Goal: Task Accomplishment & Management: Complete application form

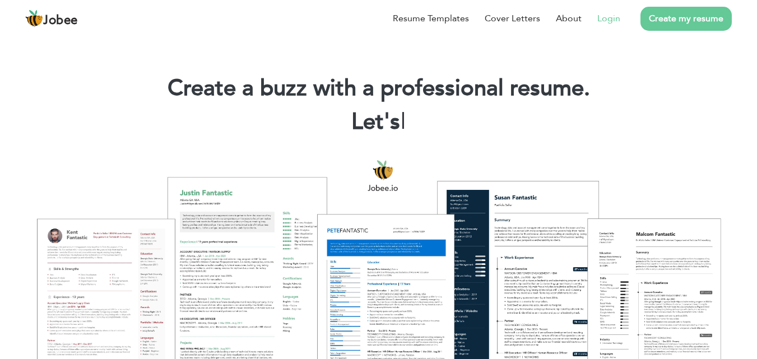
click at [604, 19] on link "Login" at bounding box center [609, 18] width 23 height 13
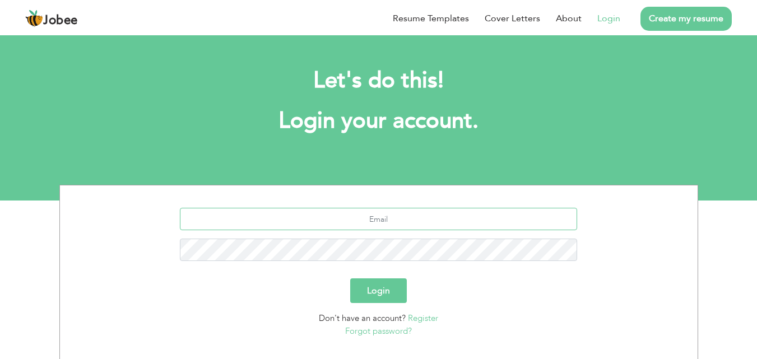
click at [305, 225] on input "text" at bounding box center [378, 219] width 397 height 22
type input "[EMAIL_ADDRESS][DOMAIN_NAME]"
click at [376, 291] on button "Login" at bounding box center [378, 291] width 57 height 25
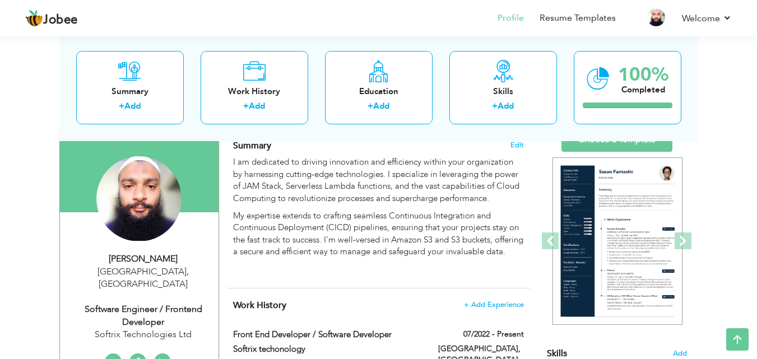
scroll to position [89, 0]
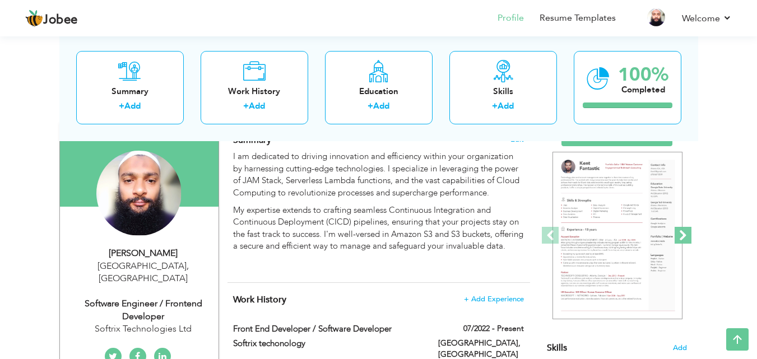
click at [683, 231] on span at bounding box center [683, 235] width 17 height 17
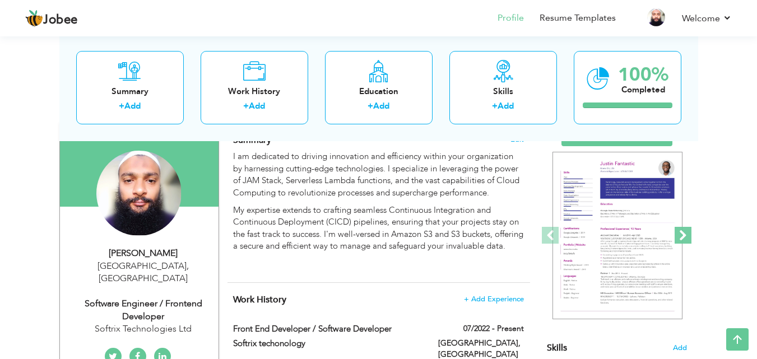
click at [683, 231] on span at bounding box center [683, 235] width 17 height 17
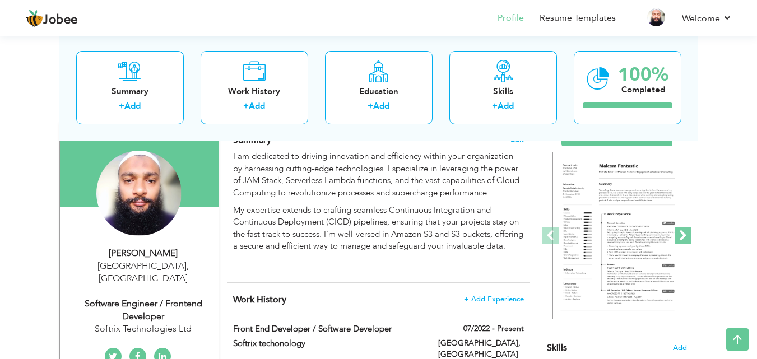
click at [683, 231] on span at bounding box center [683, 235] width 17 height 17
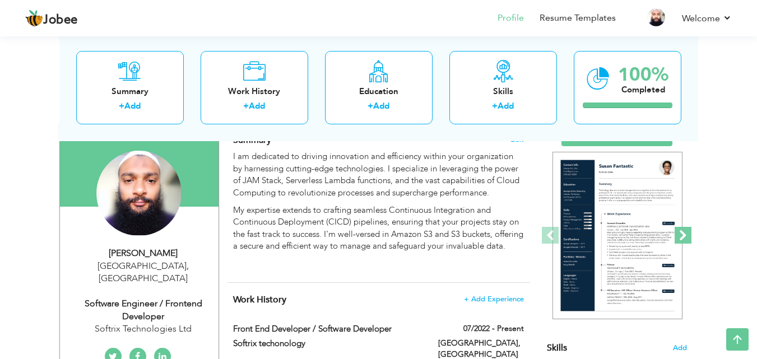
click at [683, 231] on span at bounding box center [683, 235] width 17 height 17
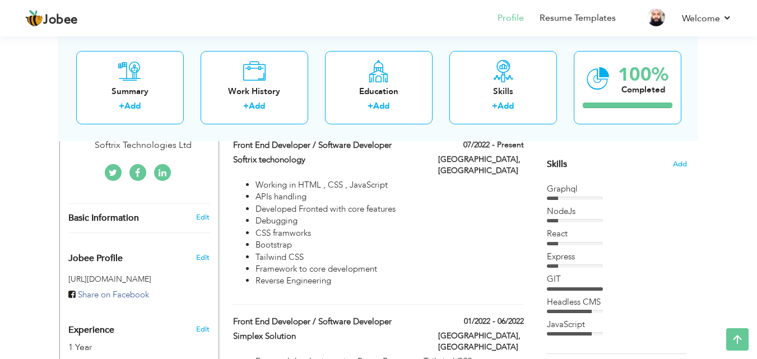
scroll to position [258, 0]
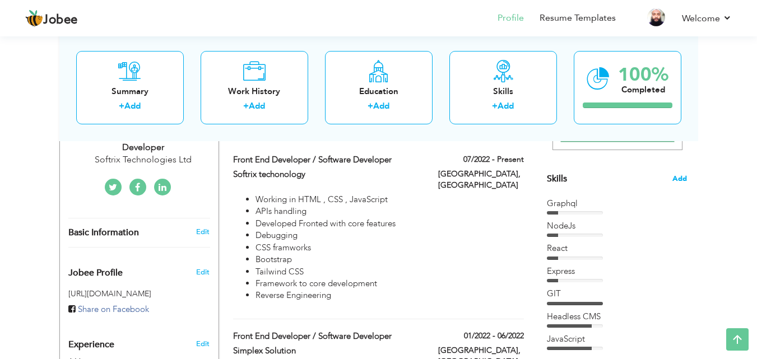
click at [675, 180] on span "Add" at bounding box center [680, 179] width 15 height 11
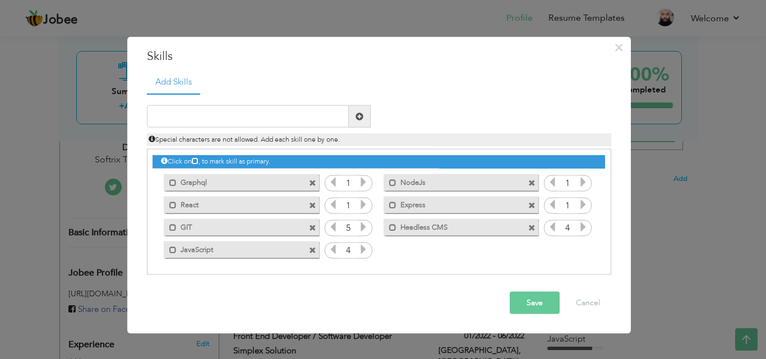
click at [312, 180] on span at bounding box center [312, 182] width 7 height 7
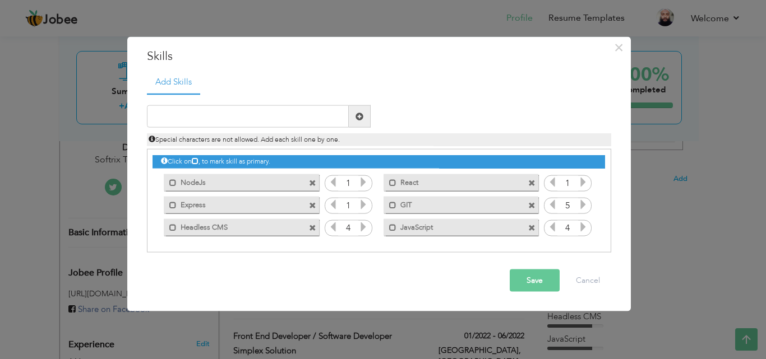
click at [314, 182] on span at bounding box center [312, 182] width 7 height 7
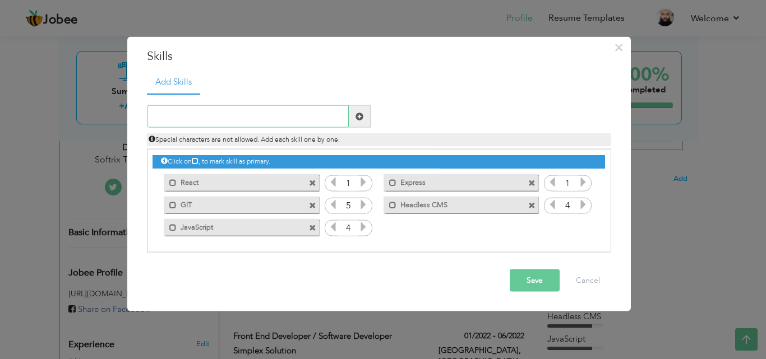
click at [264, 112] on input "text" at bounding box center [248, 116] width 202 height 22
type input "n"
type input "Next.js"
click at [356, 113] on span at bounding box center [359, 116] width 8 height 8
click at [299, 123] on input "text" at bounding box center [248, 116] width 202 height 22
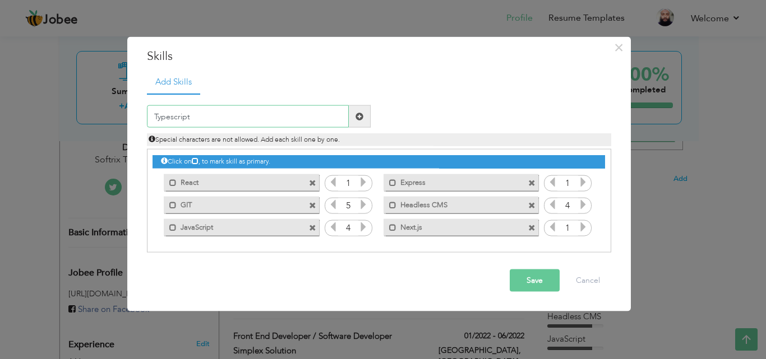
type input "Typescript"
click at [362, 119] on span at bounding box center [359, 116] width 8 height 8
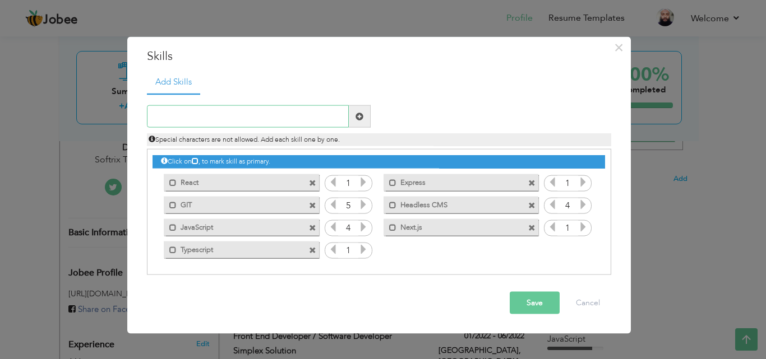
click at [263, 119] on input "text" at bounding box center [248, 116] width 202 height 22
type input "Api intigration"
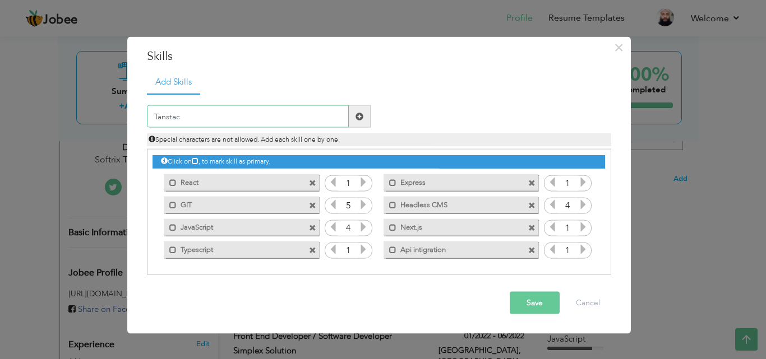
type input "Tanstack"
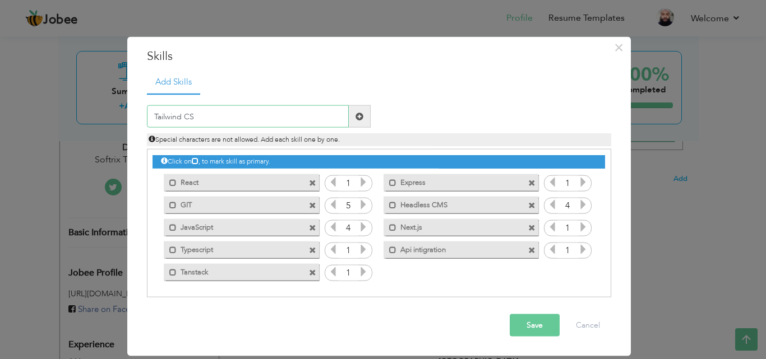
type input "Tailwind CSS"
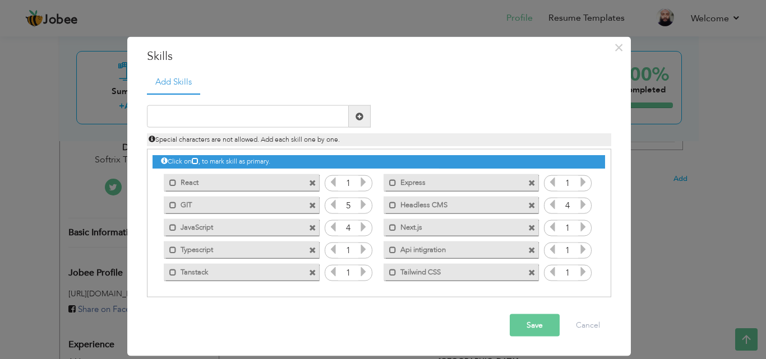
click at [533, 180] on span at bounding box center [531, 182] width 7 height 7
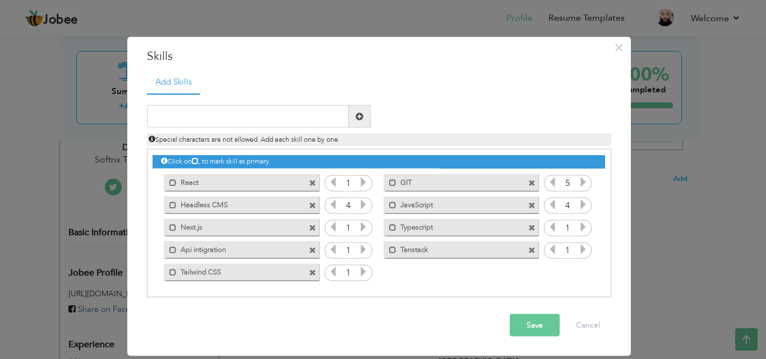
click at [363, 180] on icon at bounding box center [363, 182] width 10 height 10
click at [363, 222] on icon at bounding box center [363, 227] width 10 height 10
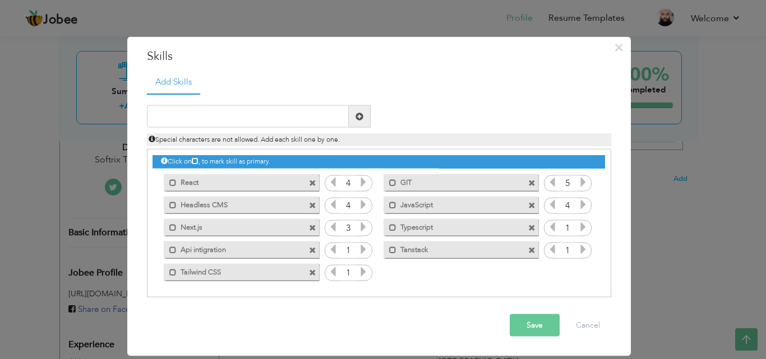
click at [363, 222] on icon at bounding box center [363, 227] width 10 height 10
click at [332, 228] on icon at bounding box center [333, 227] width 10 height 10
click at [362, 250] on icon at bounding box center [363, 249] width 10 height 10
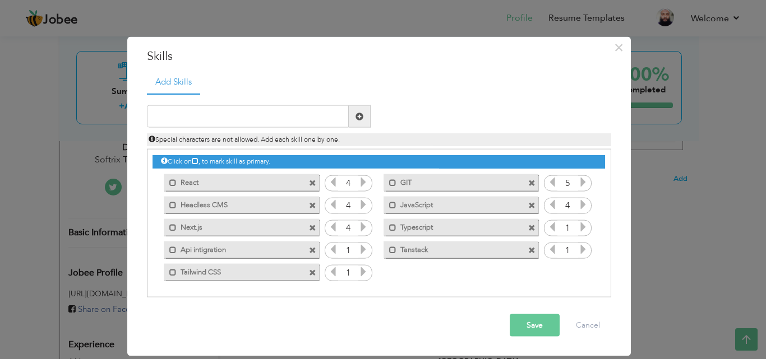
click at [362, 250] on icon at bounding box center [363, 249] width 10 height 10
click at [363, 270] on icon at bounding box center [363, 272] width 10 height 10
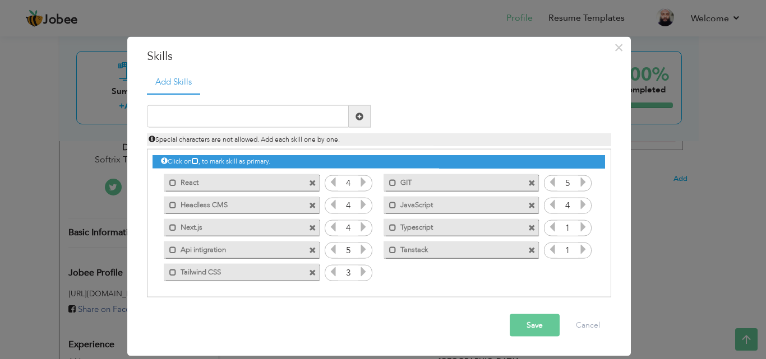
click at [363, 270] on icon at bounding box center [363, 272] width 10 height 10
click at [585, 226] on icon at bounding box center [583, 227] width 10 height 10
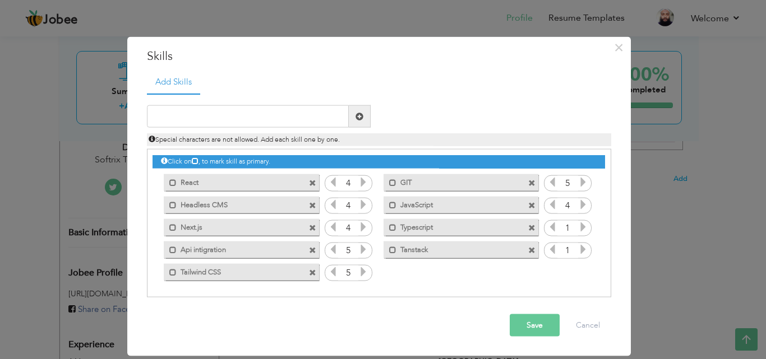
click at [585, 226] on icon at bounding box center [583, 227] width 10 height 10
click at [584, 248] on icon at bounding box center [583, 249] width 10 height 10
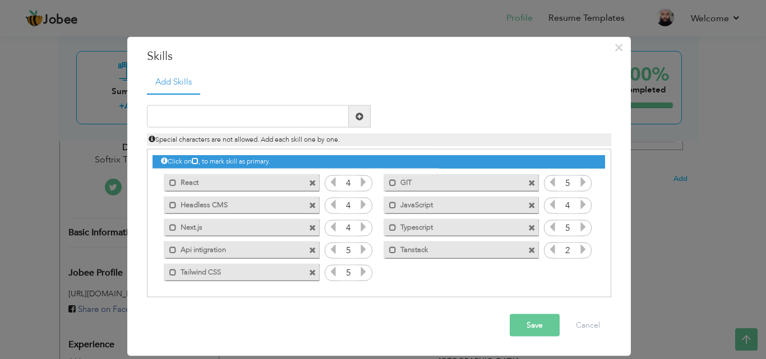
click at [584, 248] on icon at bounding box center [583, 249] width 10 height 10
click at [549, 318] on button "Save" at bounding box center [535, 325] width 50 height 22
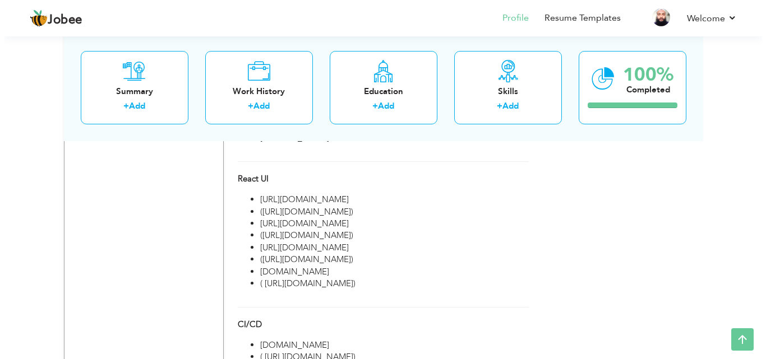
scroll to position [1217, 0]
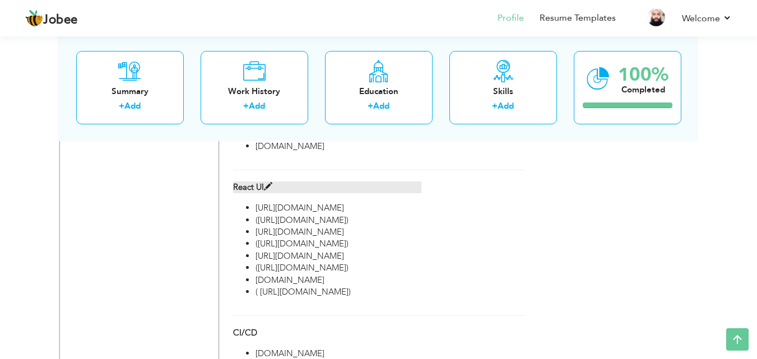
click at [262, 182] on label "React UI" at bounding box center [327, 188] width 188 height 12
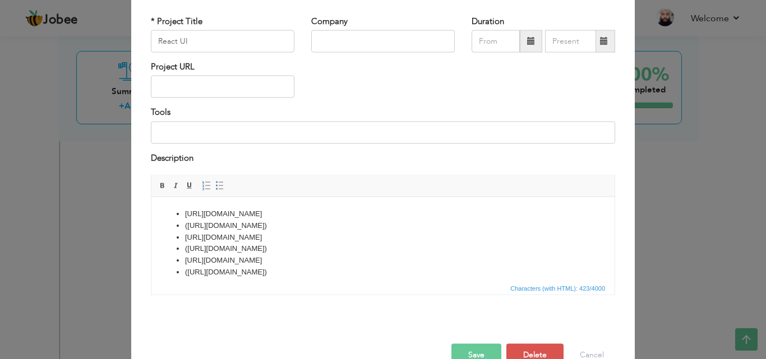
scroll to position [90, 0]
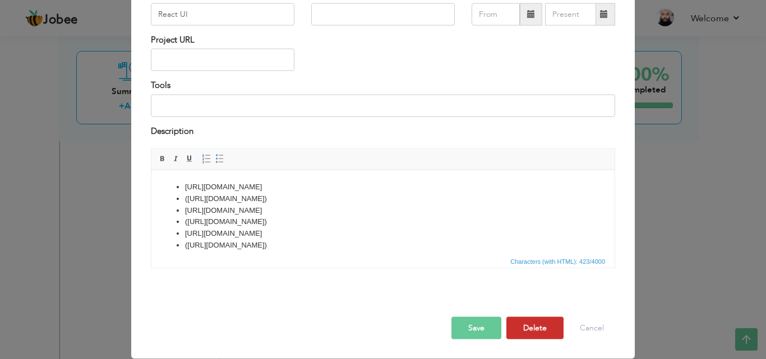
click at [530, 328] on button "Delete" at bounding box center [534, 328] width 57 height 22
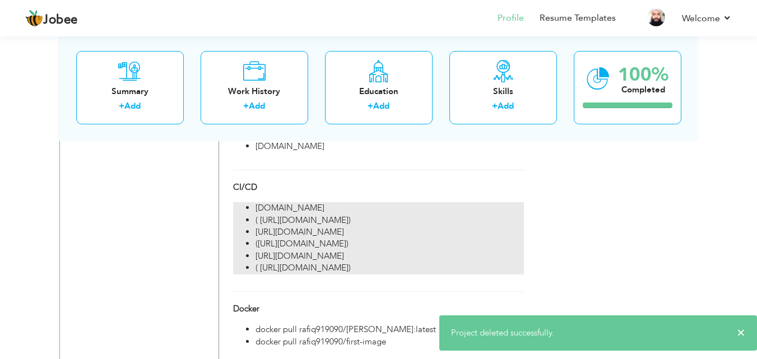
click at [364, 226] on li "http://corona-tracker-app-2020.surge.sh/" at bounding box center [390, 232] width 268 height 12
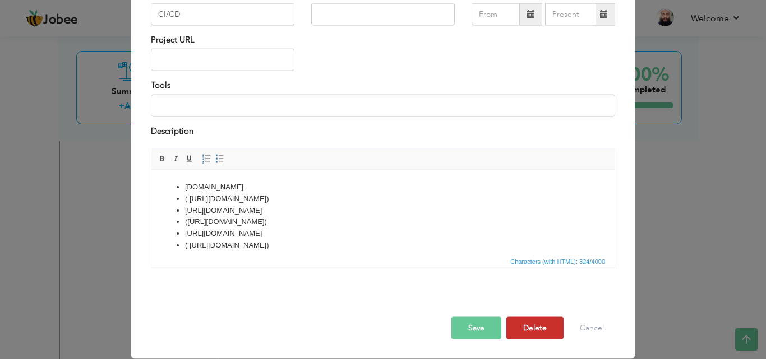
click at [535, 331] on button "Delete" at bounding box center [534, 328] width 57 height 22
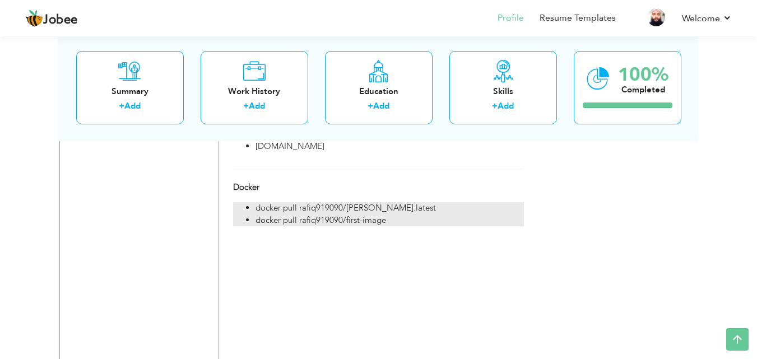
click at [409, 202] on li "docker pull rafiq919090/saylani:latest" at bounding box center [390, 208] width 268 height 12
type input "Docker"
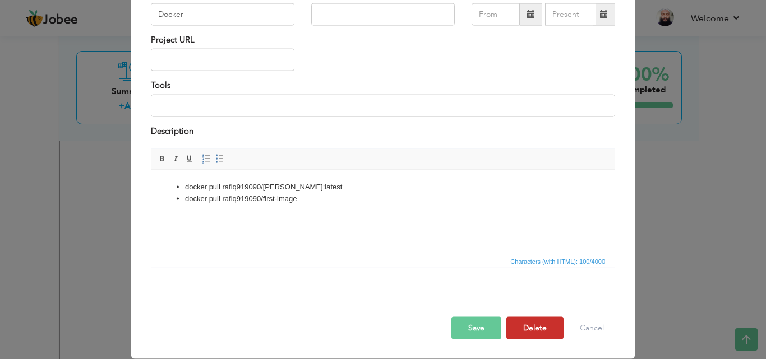
click at [529, 331] on button "Delete" at bounding box center [534, 328] width 57 height 22
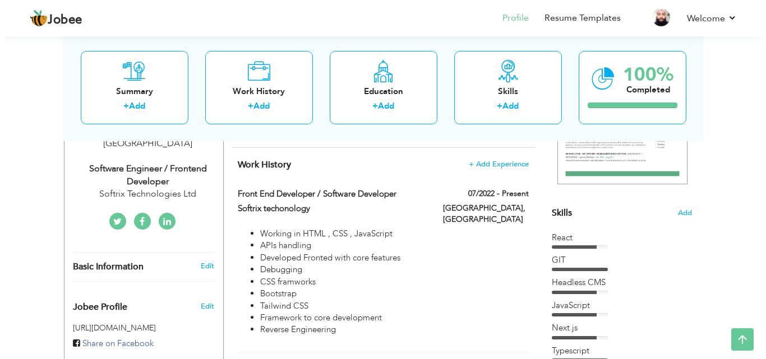
scroll to position [204, 0]
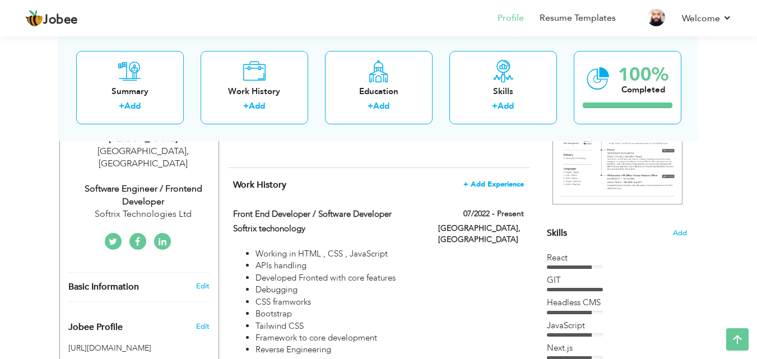
click at [498, 188] on span "+ Add Experience" at bounding box center [494, 184] width 61 height 8
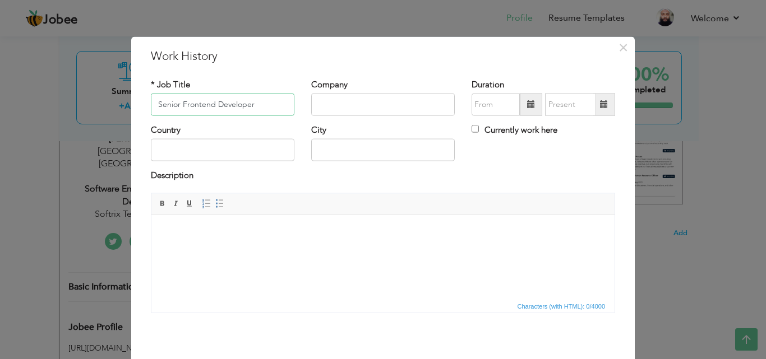
type input "Senior Frontend Developer"
click at [397, 107] on input "text" at bounding box center [382, 105] width 143 height 22
type input "[DOMAIN_NAME]"
type input "09/2025"
click at [481, 106] on input "09/2025" at bounding box center [495, 105] width 48 height 22
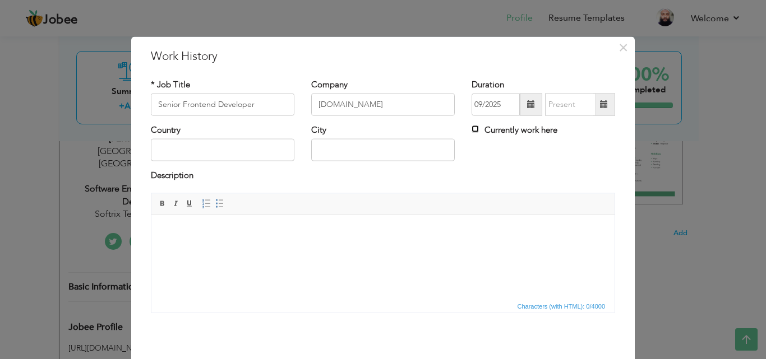
click at [471, 127] on input "Currently work here" at bounding box center [474, 129] width 7 height 7
checkbox input "true"
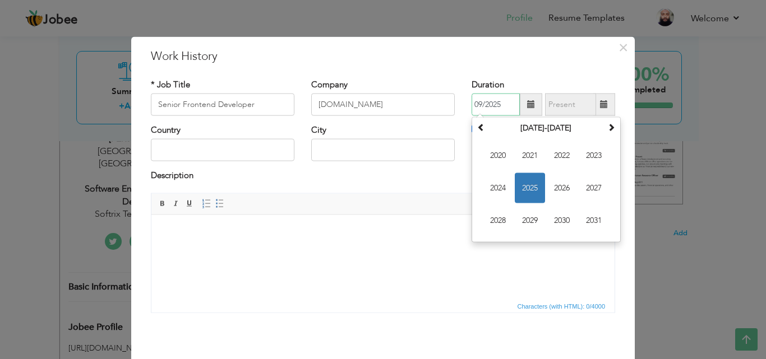
click at [482, 105] on input "09/2025" at bounding box center [495, 105] width 48 height 22
click at [478, 132] on th at bounding box center [480, 128] width 13 height 17
click at [607, 124] on span at bounding box center [611, 127] width 8 height 8
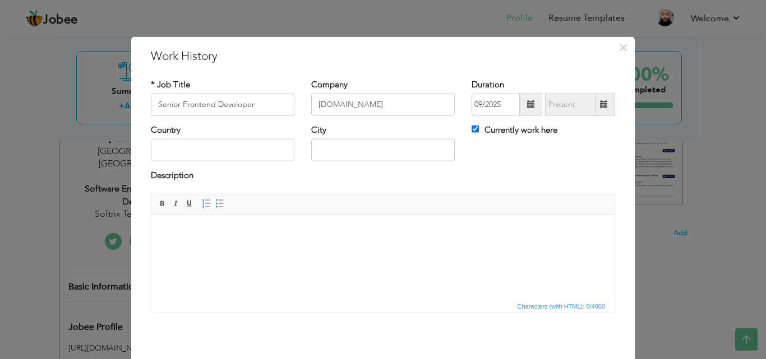
click at [528, 104] on span at bounding box center [531, 104] width 8 height 8
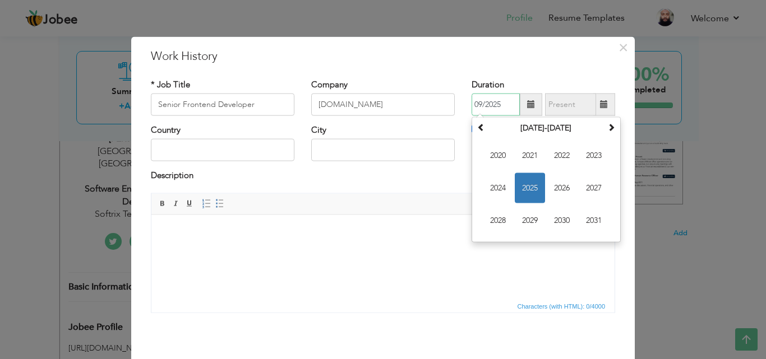
click at [476, 106] on input "09/2025" at bounding box center [495, 105] width 48 height 22
type input "04/2025"
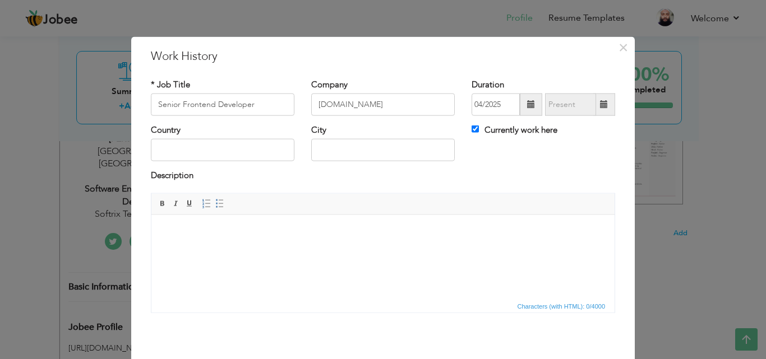
click at [538, 73] on div "* Job Title Senior Frontend Developer Company Voltic.inc Duration 04/2025 Curre…" at bounding box center [382, 200] width 481 height 260
click at [241, 150] on input "text" at bounding box center [222, 150] width 143 height 22
type input "Pakistab"
type input "n"
click at [217, 154] on input "Pakistab" at bounding box center [222, 150] width 143 height 22
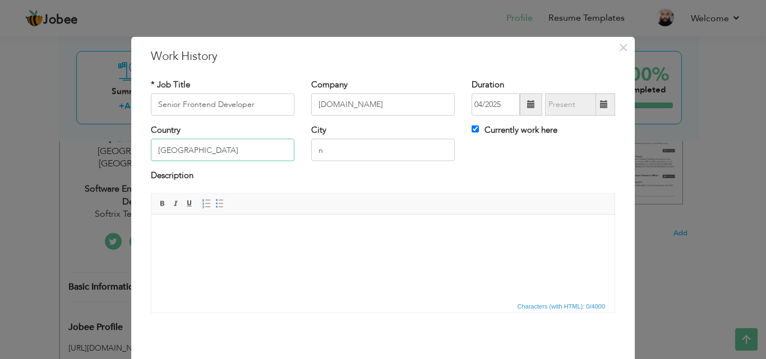
type input "[GEOGRAPHIC_DATA]"
click at [333, 159] on input "n" at bounding box center [382, 150] width 143 height 22
type input "[GEOGRAPHIC_DATA]"
click at [353, 249] on html at bounding box center [382, 232] width 463 height 34
click at [216, 205] on span at bounding box center [219, 203] width 9 height 9
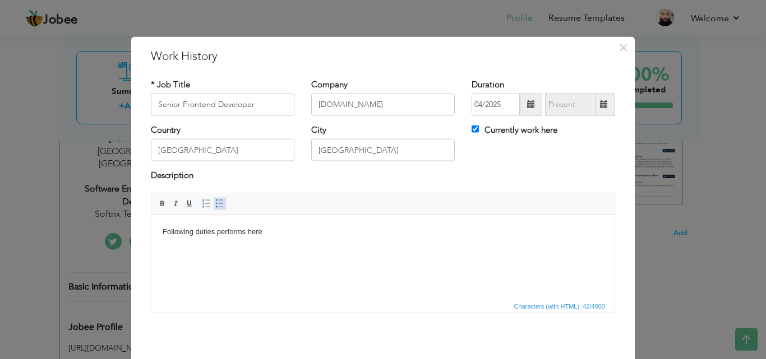
click at [216, 205] on span at bounding box center [219, 203] width 9 height 9
click at [215, 200] on span at bounding box center [219, 203] width 9 height 9
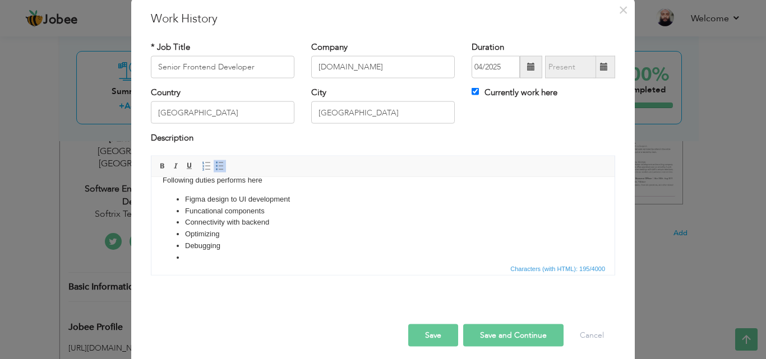
scroll to position [44, 0]
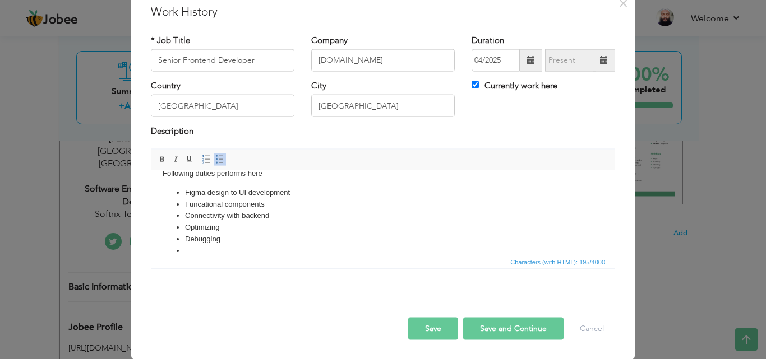
click at [494, 325] on button "Save and Continue" at bounding box center [513, 328] width 100 height 22
checkbox input "false"
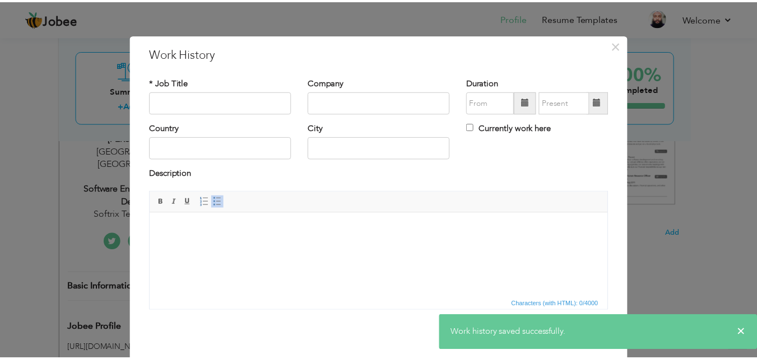
scroll to position [0, 0]
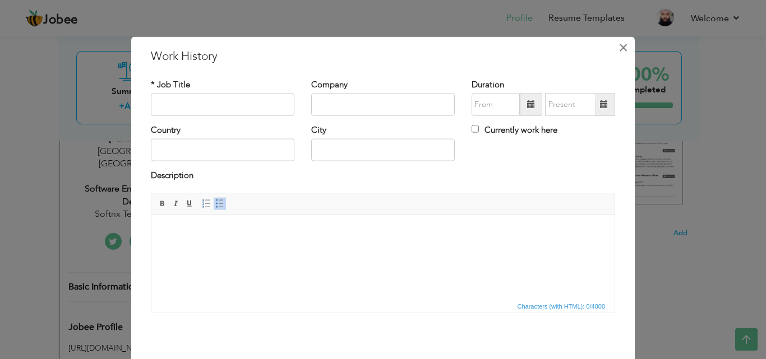
click at [620, 43] on span "×" at bounding box center [623, 47] width 10 height 20
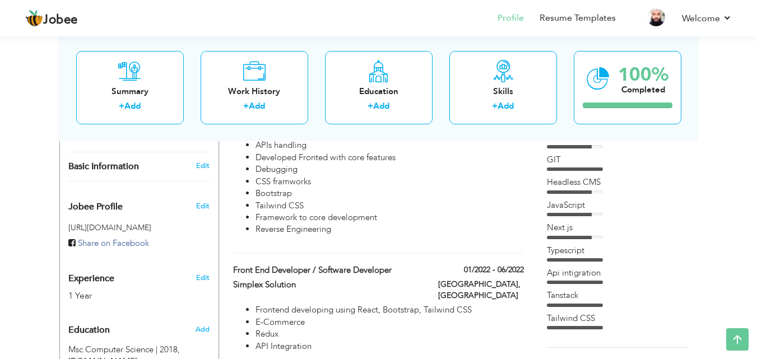
scroll to position [107, 0]
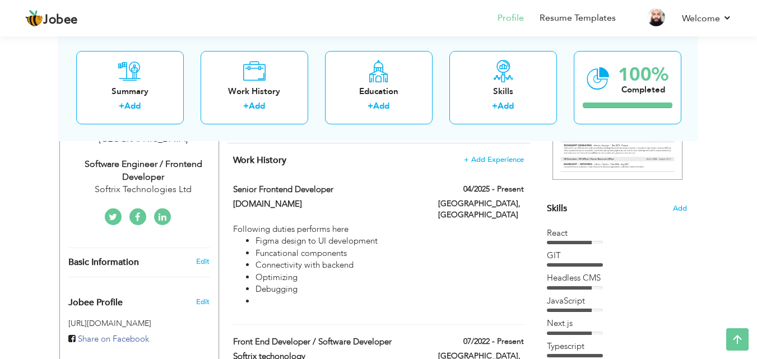
scroll to position [201, 0]
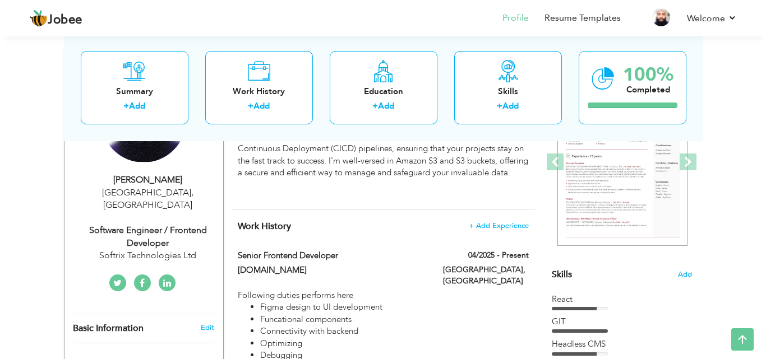
scroll to position [142, 0]
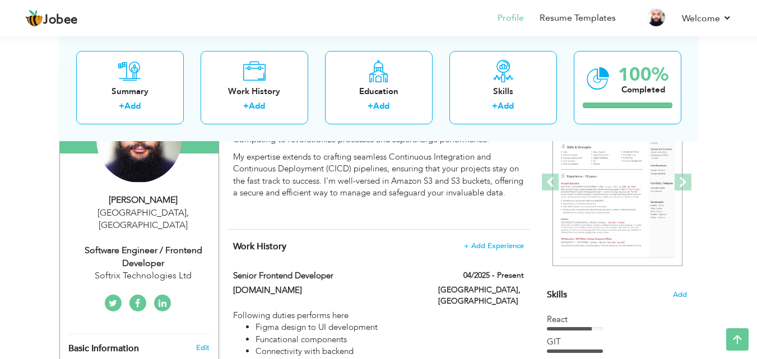
click at [363, 285] on div "Senior Frontend Developer" at bounding box center [327, 277] width 205 height 15
type input "Senior Frontend Developer"
type input "[DOMAIN_NAME]"
type input "04/2025"
type input "[GEOGRAPHIC_DATA]"
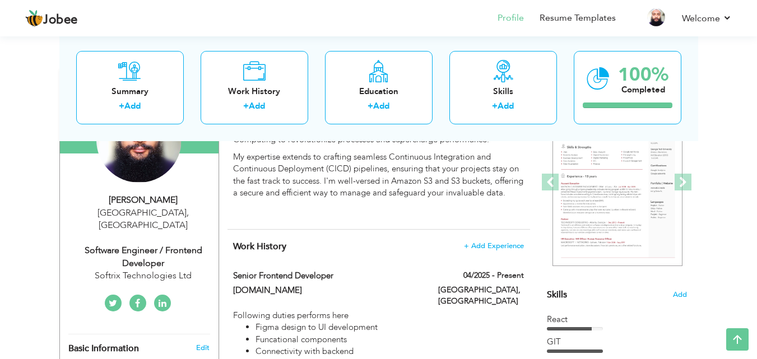
type input "[GEOGRAPHIC_DATA]"
checkbox input "true"
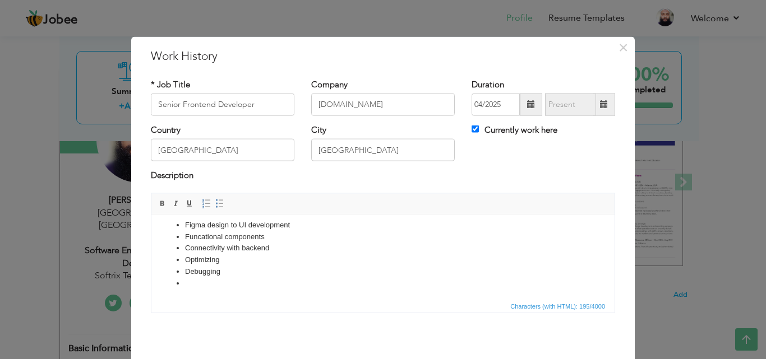
scroll to position [27, 0]
click at [237, 282] on li at bounding box center [383, 282] width 396 height 12
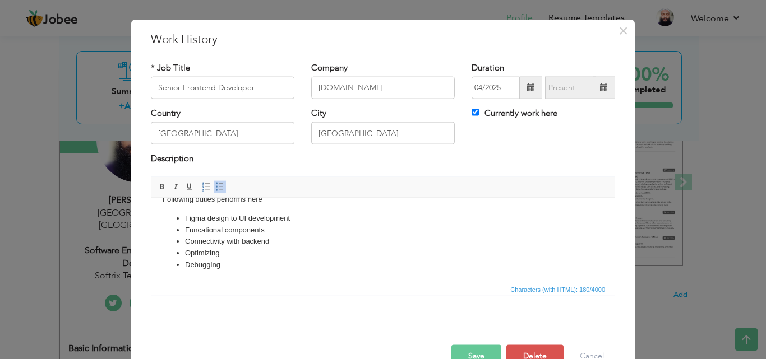
scroll to position [44, 0]
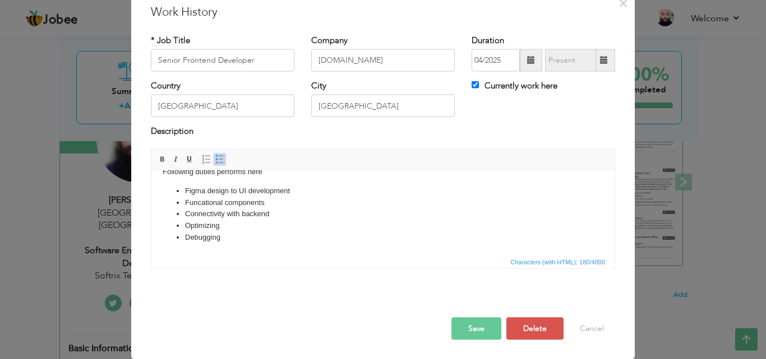
click at [464, 325] on button "Save" at bounding box center [476, 328] width 50 height 22
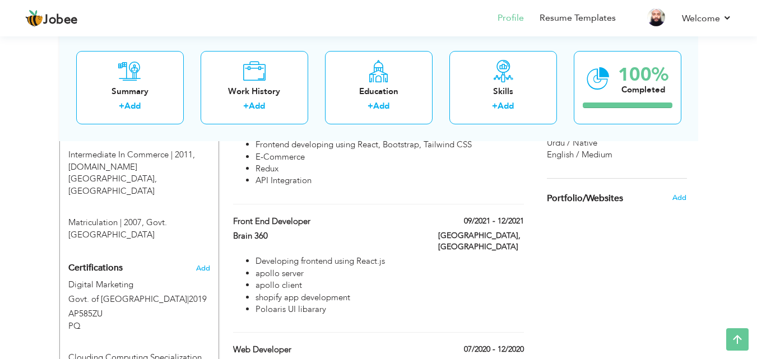
scroll to position [633, 0]
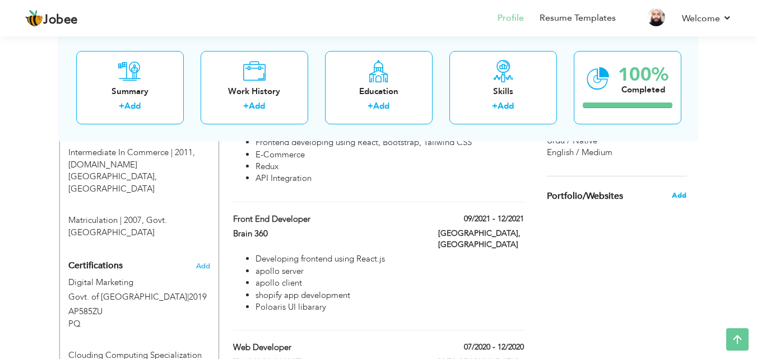
click at [680, 192] on span "Add" at bounding box center [679, 196] width 15 height 10
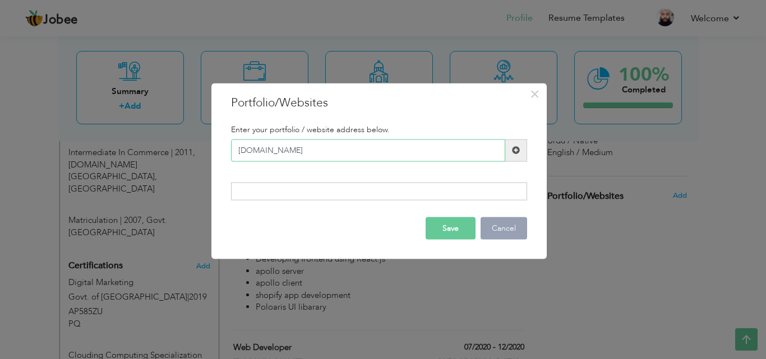
type input "www.webdevgenius.info"
click at [499, 232] on button "Cancel" at bounding box center [503, 228] width 47 height 22
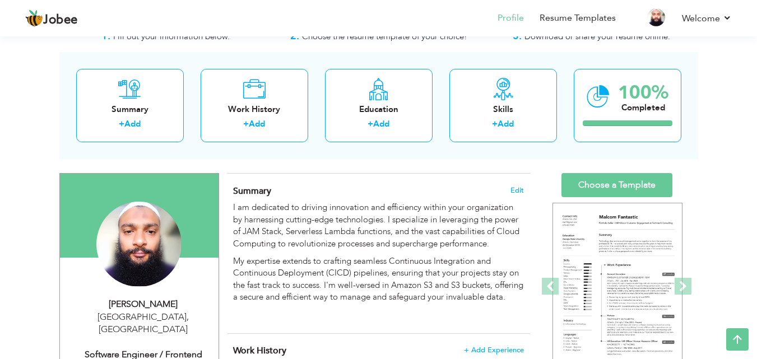
scroll to position [0, 0]
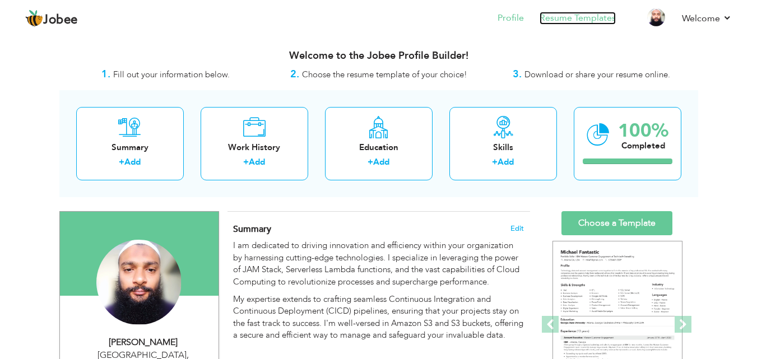
click at [567, 22] on link "Resume Templates" at bounding box center [578, 18] width 76 height 13
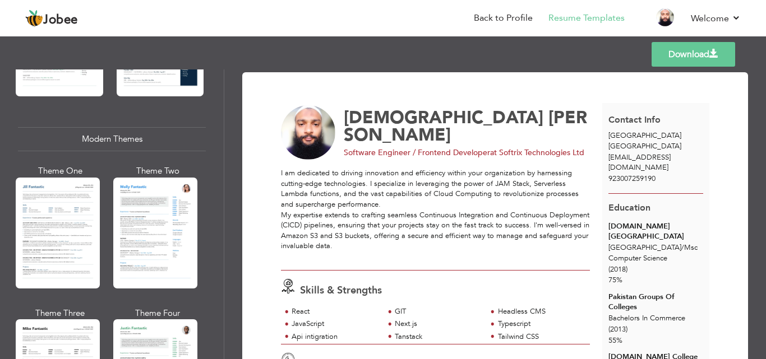
scroll to position [465, 0]
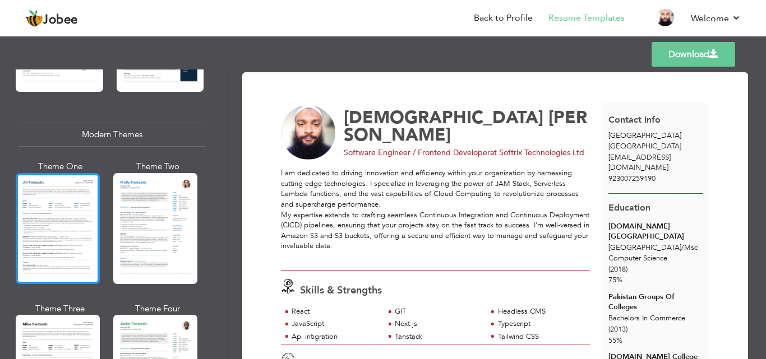
click at [83, 209] on div at bounding box center [58, 228] width 84 height 111
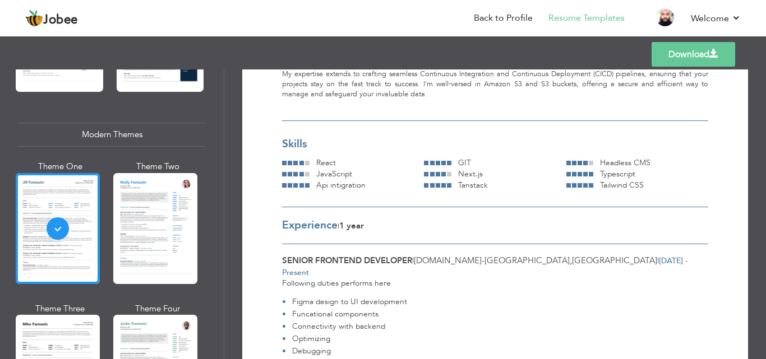
scroll to position [0, 0]
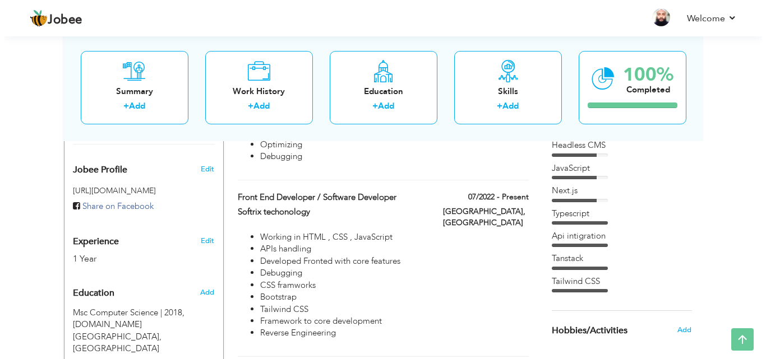
scroll to position [364, 0]
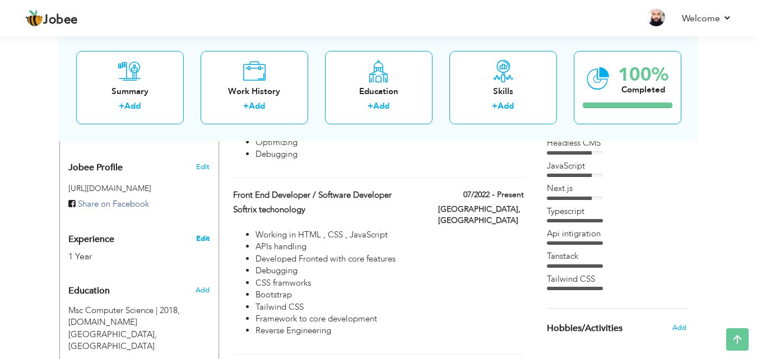
click at [200, 234] on link "Edit" at bounding box center [202, 239] width 13 height 10
type input "[DEMOGRAPHIC_DATA]"
type input "[PERSON_NAME]"
type input "923007259190"
select select "number:166"
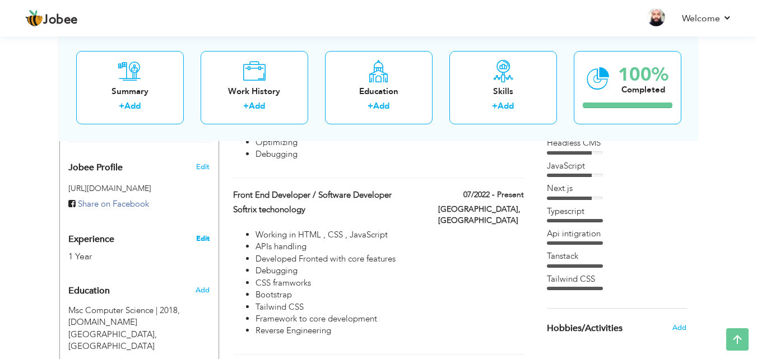
type input "[GEOGRAPHIC_DATA]"
select select "number:3"
type input "Softrix Technologies Ltd"
type input "Software Engineer / Frontend Developer"
type input "[URL][DOMAIN_NAME]"
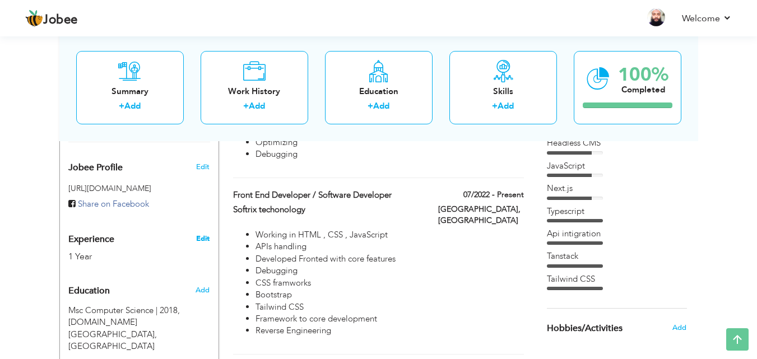
type input "https://web.facebook.com/?_rdc=1&_rdr"
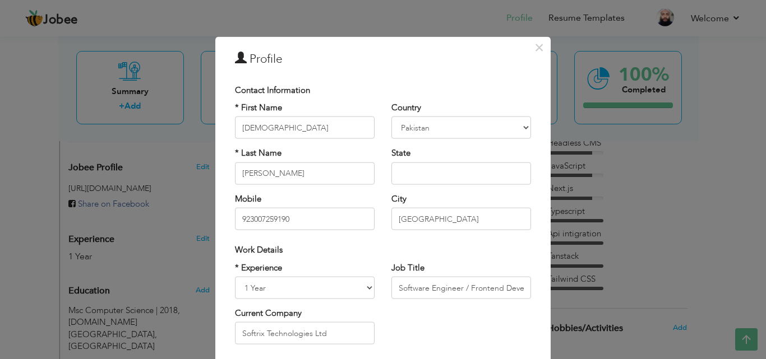
click at [340, 303] on div "* Experience Entry Level Less than 1 Year 1 Year 2 Years 3 Years 4 Years 5 Year…" at bounding box center [304, 307] width 156 height 91
click at [351, 288] on select "Entry Level Less than 1 Year 1 Year 2 Years 3 Years 4 Years 5 Years 6 Years 7 Y…" at bounding box center [305, 288] width 140 height 22
select select "number:6"
click at [235, 277] on select "Entry Level Less than 1 Year 1 Year 2 Years 3 Years 4 Years 5 Years 6 Years 7 Y…" at bounding box center [305, 288] width 140 height 22
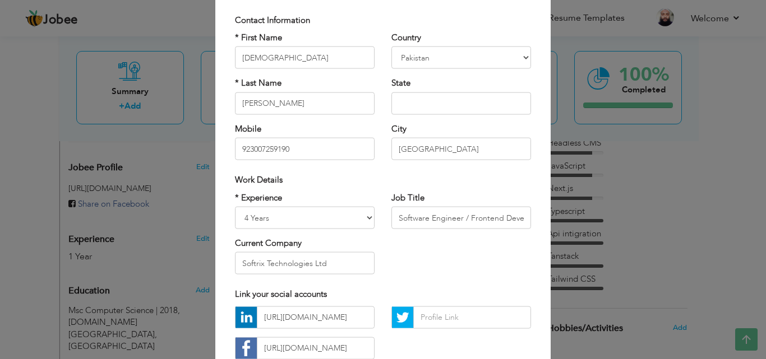
scroll to position [83, 0]
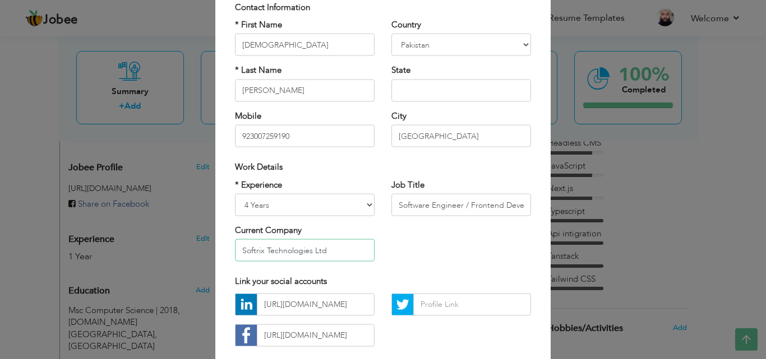
click at [330, 248] on input "Softrix Technologies Ltd" at bounding box center [305, 250] width 140 height 22
type input "S"
type input "[DOMAIN_NAME]"
click at [464, 86] on input "text" at bounding box center [461, 90] width 140 height 22
type input "Punjab"
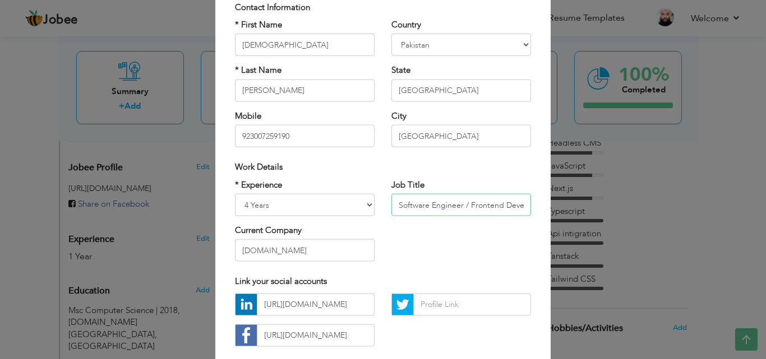
click at [462, 205] on input "Software Engineer / Frontend Developer" at bounding box center [461, 205] width 140 height 22
type input "Senior Frontend Developer"
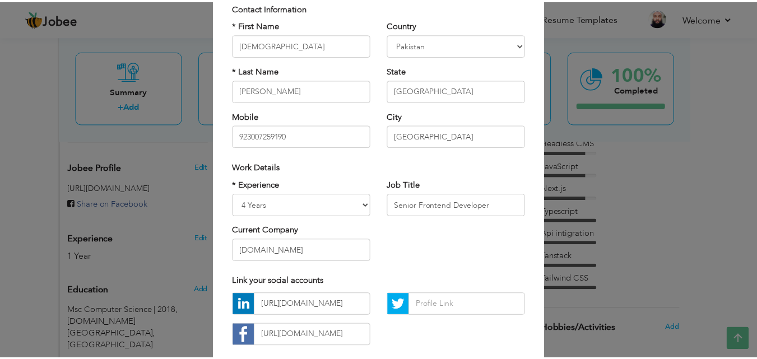
scroll to position [146, 0]
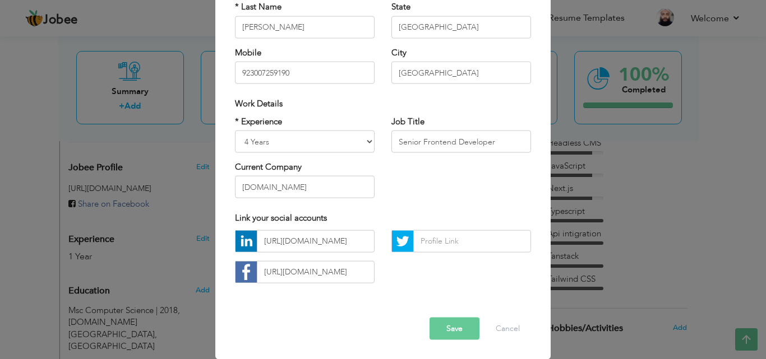
click at [441, 318] on button "Save" at bounding box center [454, 328] width 50 height 22
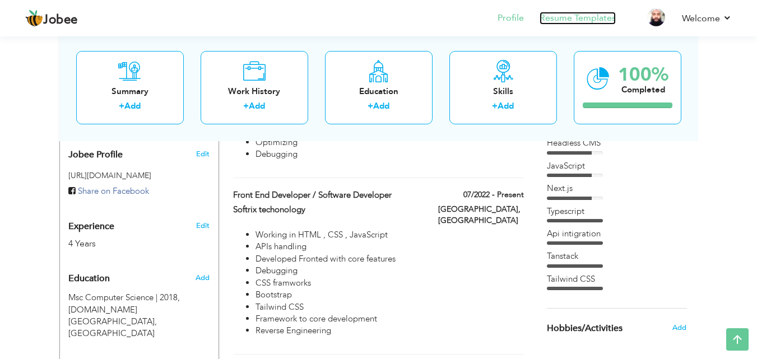
click at [575, 21] on link "Resume Templates" at bounding box center [578, 18] width 76 height 13
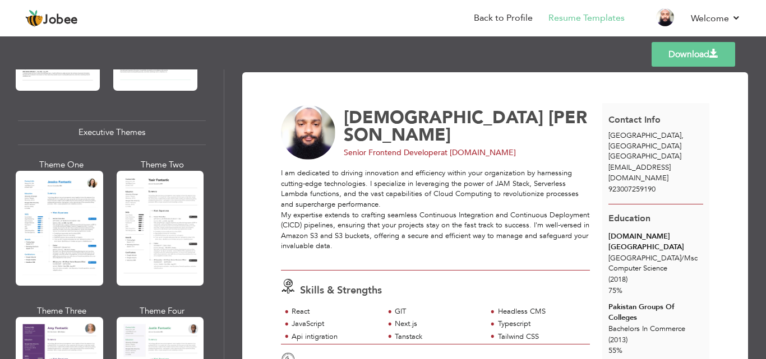
scroll to position [805, 0]
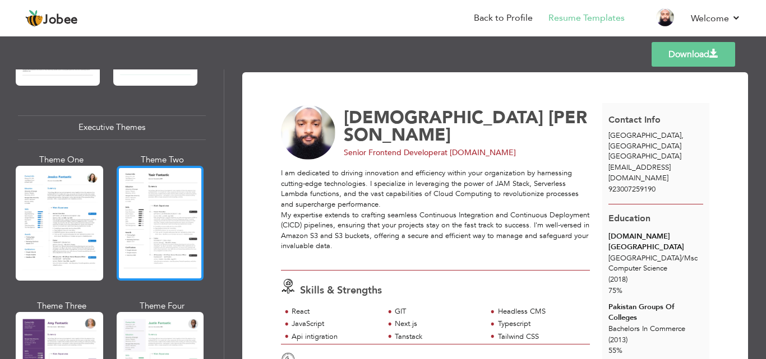
click at [165, 186] on div at bounding box center [160, 223] width 87 height 115
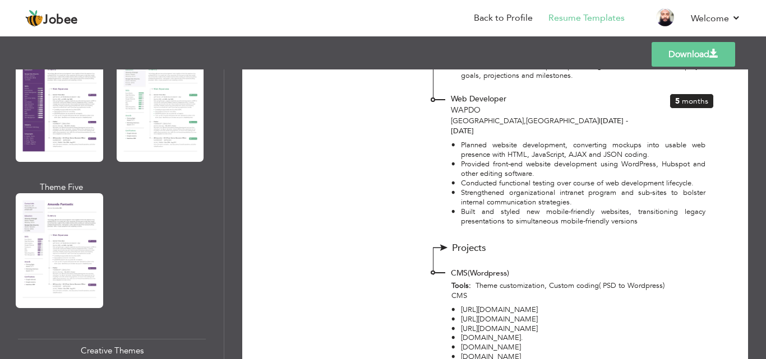
scroll to position [1084, 0]
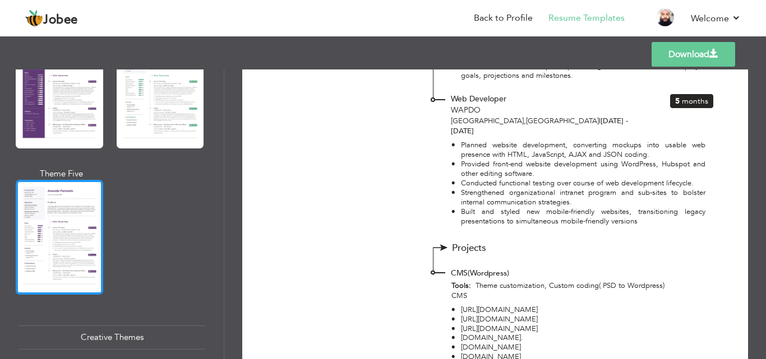
click at [44, 232] on div at bounding box center [59, 237] width 87 height 115
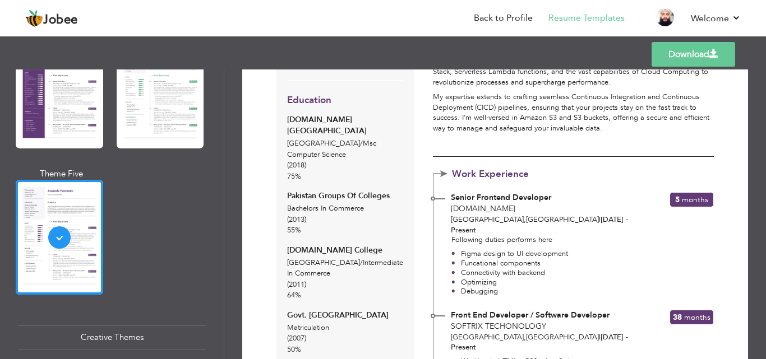
scroll to position [0, 0]
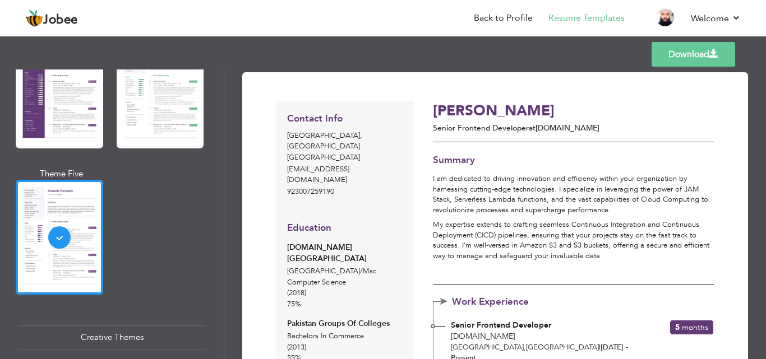
click at [707, 50] on link "Download" at bounding box center [693, 54] width 84 height 25
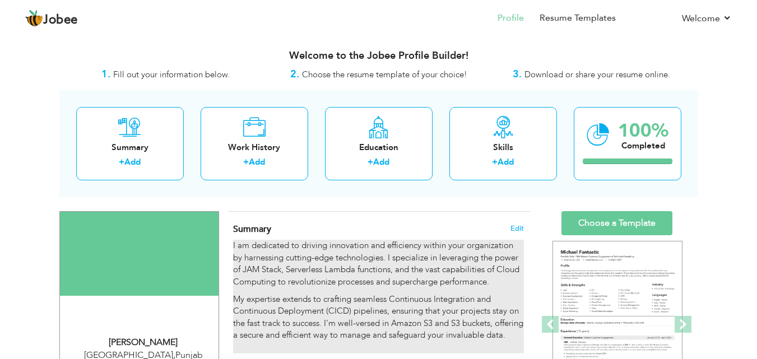
click at [287, 274] on p "I am dedicated to driving innovation and efficiency within your organization by…" at bounding box center [378, 264] width 290 height 48
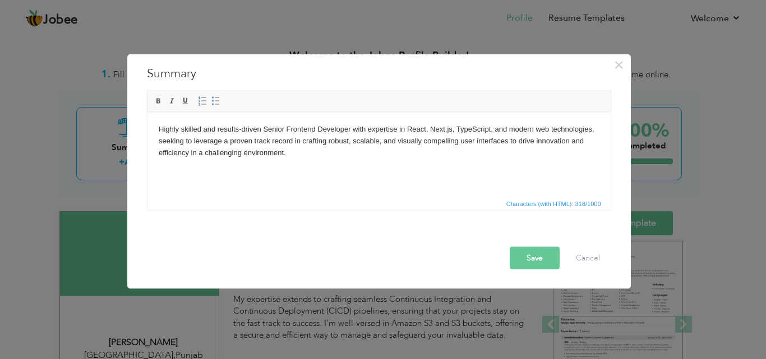
click at [351, 215] on div "I am dedicated to driving innovation and efficiency within your organization by…" at bounding box center [378, 152] width 481 height 131
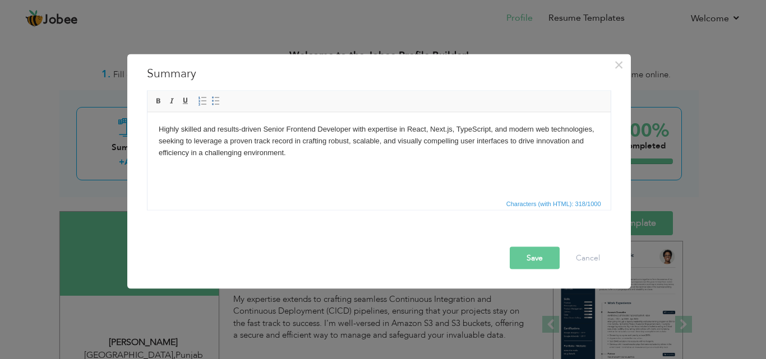
click at [532, 256] on button "Save" at bounding box center [535, 258] width 50 height 22
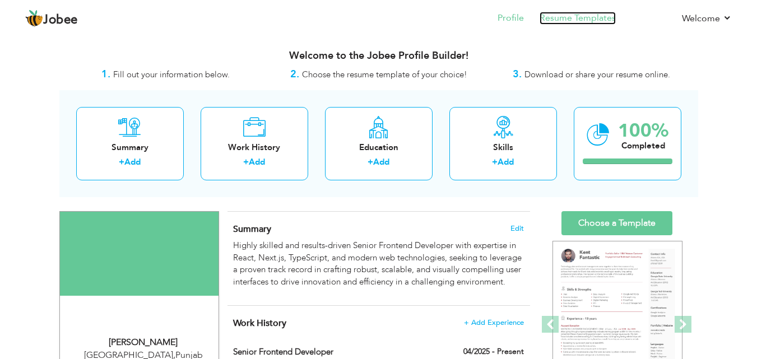
click at [579, 21] on link "Resume Templates" at bounding box center [578, 18] width 76 height 13
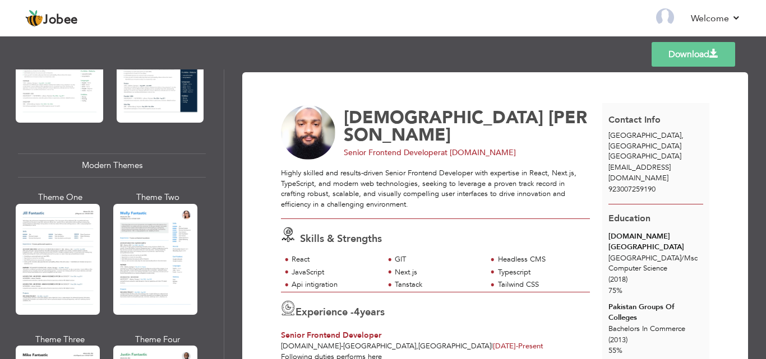
scroll to position [442, 0]
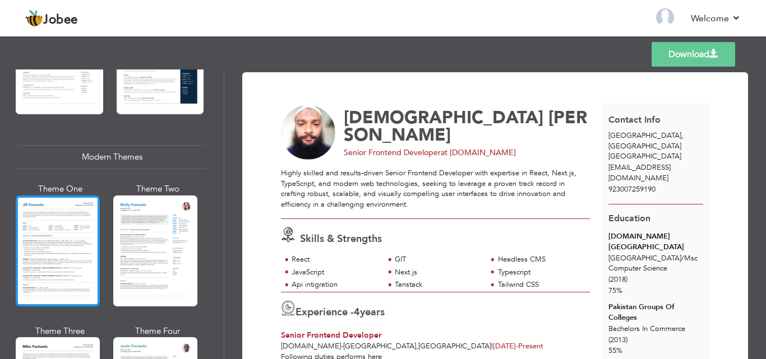
click at [78, 214] on div at bounding box center [58, 251] width 84 height 111
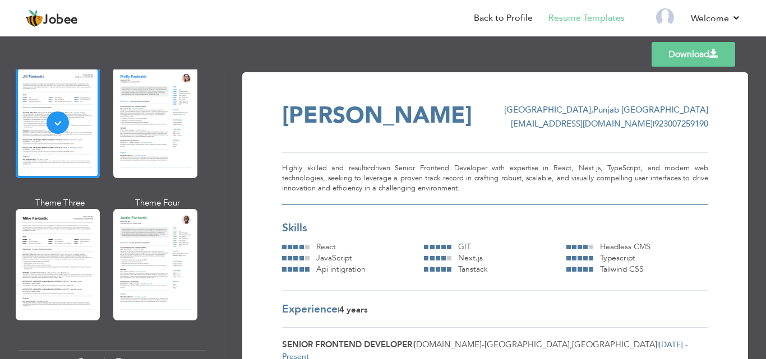
scroll to position [580, 0]
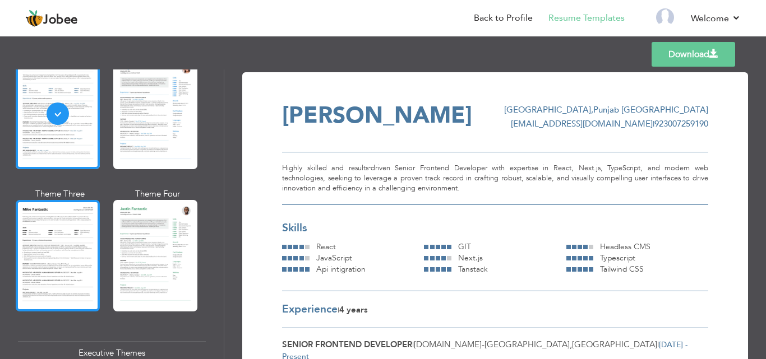
click at [83, 228] on div at bounding box center [58, 255] width 84 height 111
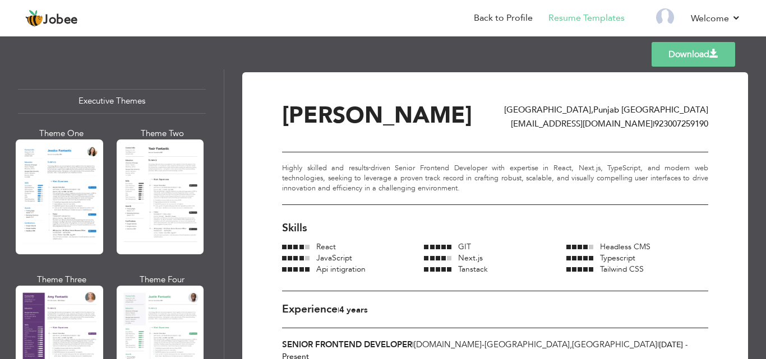
scroll to position [818, 0]
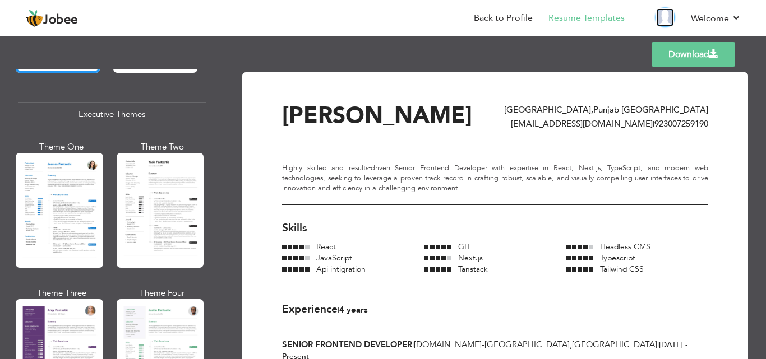
click at [669, 12] on img at bounding box center [665, 17] width 18 height 18
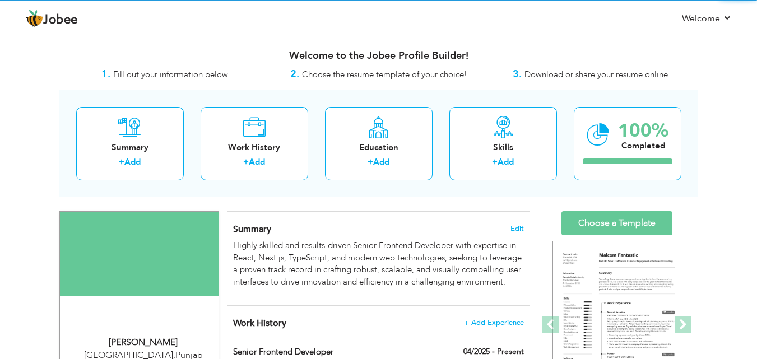
click at [143, 285] on img at bounding box center [138, 282] width 85 height 85
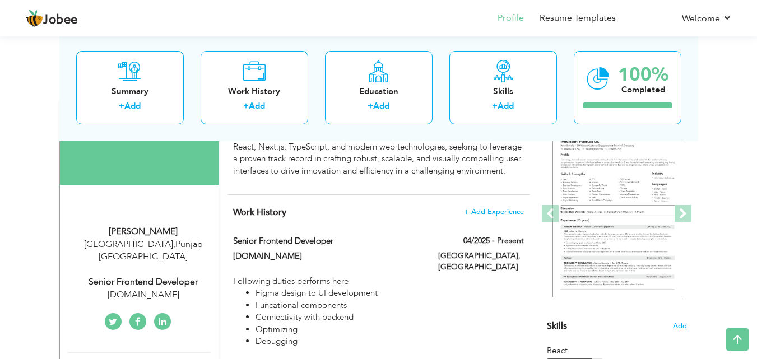
scroll to position [107, 0]
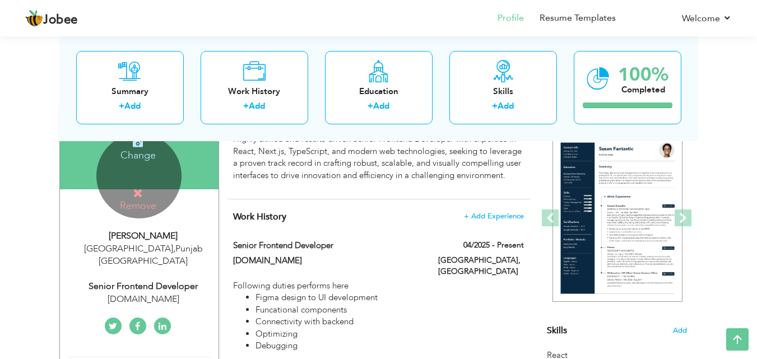
click at [131, 197] on h4 "Remove" at bounding box center [138, 200] width 80 height 24
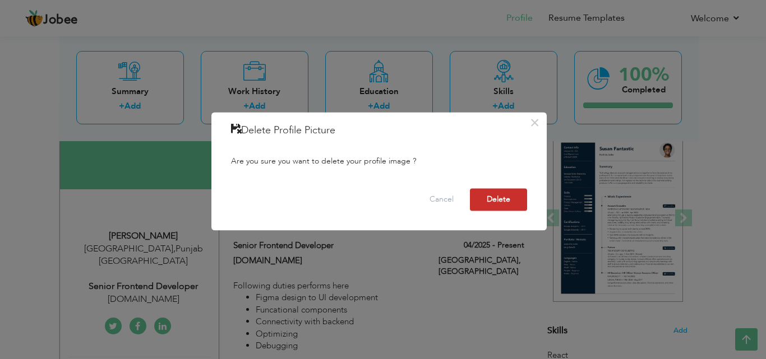
click at [490, 200] on button "Delete" at bounding box center [498, 199] width 57 height 22
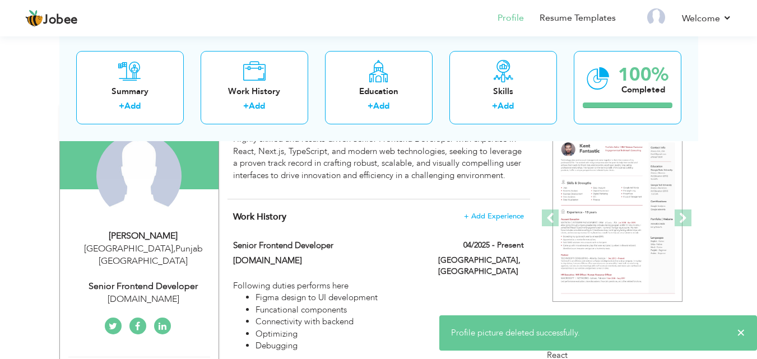
click at [132, 180] on div "Change Remove" at bounding box center [138, 175] width 85 height 85
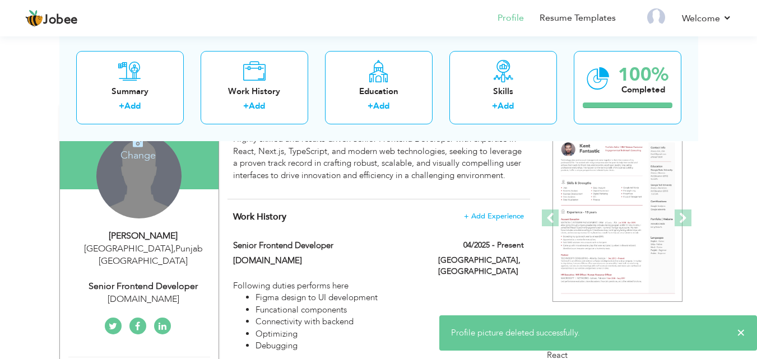
click at [132, 180] on div "Change Remove" at bounding box center [138, 175] width 85 height 85
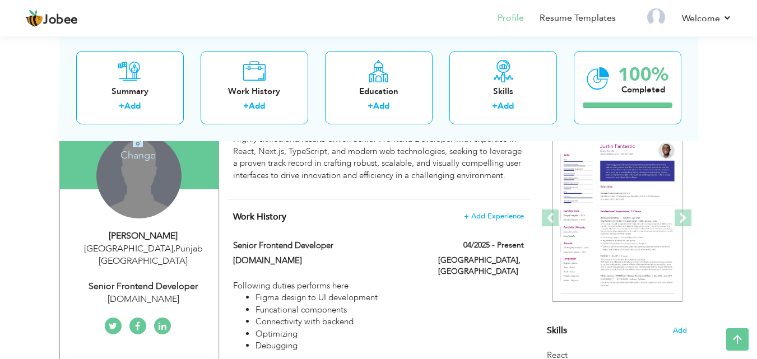
click at [144, 154] on h4 "Change" at bounding box center [138, 148] width 80 height 27
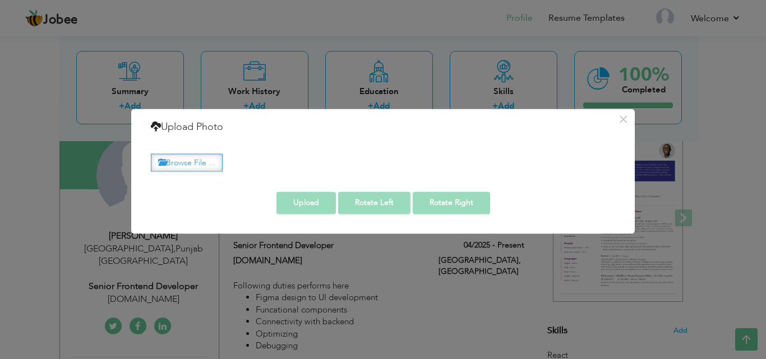
click at [186, 168] on label "Browse File ..." at bounding box center [187, 162] width 72 height 17
click at [0, 0] on input "Browse File ..." at bounding box center [0, 0] width 0 height 0
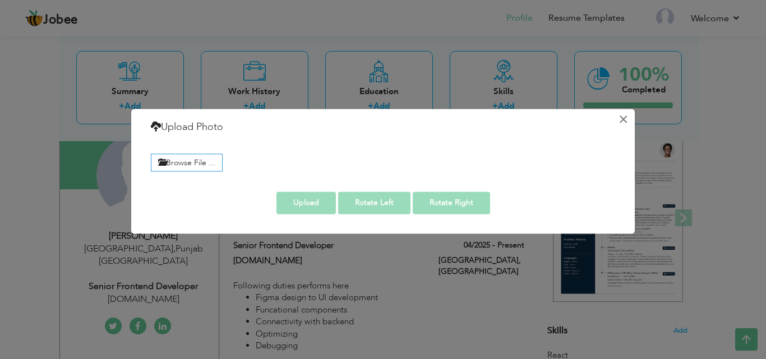
click at [626, 118] on button "×" at bounding box center [623, 119] width 18 height 18
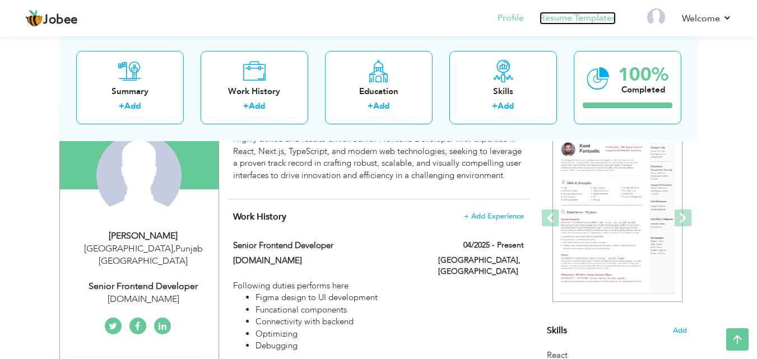
click at [571, 24] on link "Resume Templates" at bounding box center [578, 18] width 76 height 13
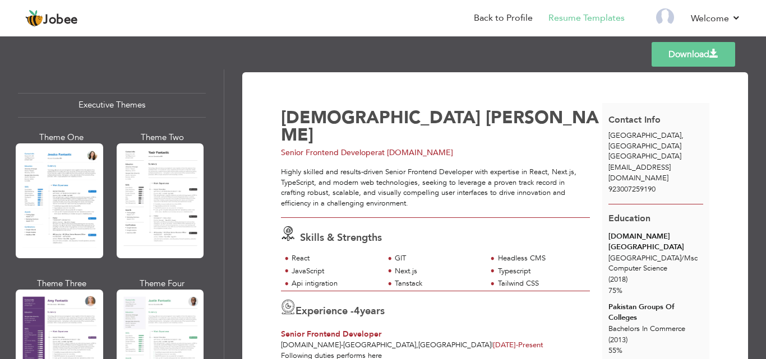
scroll to position [836, 0]
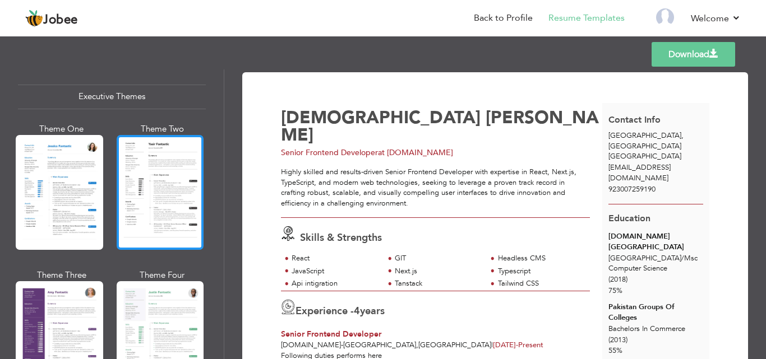
click at [168, 200] on div at bounding box center [160, 192] width 87 height 115
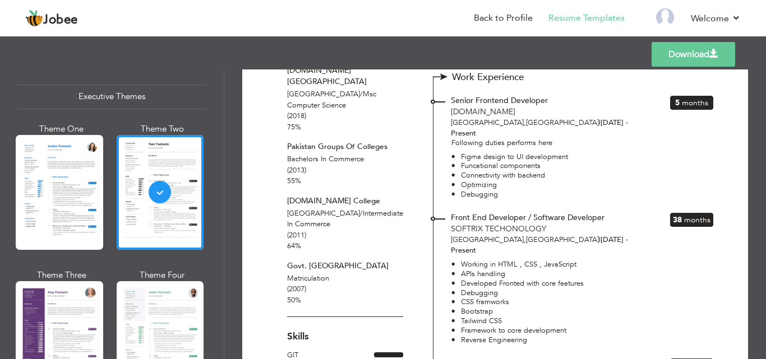
scroll to position [0, 0]
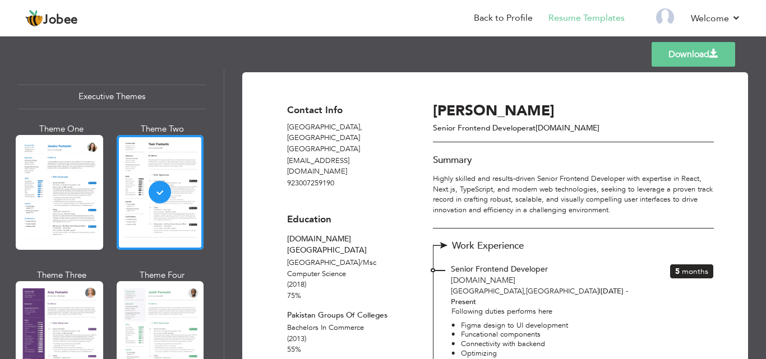
click at [673, 58] on link "Download" at bounding box center [693, 54] width 84 height 25
